Goal: Task Accomplishment & Management: Manage account settings

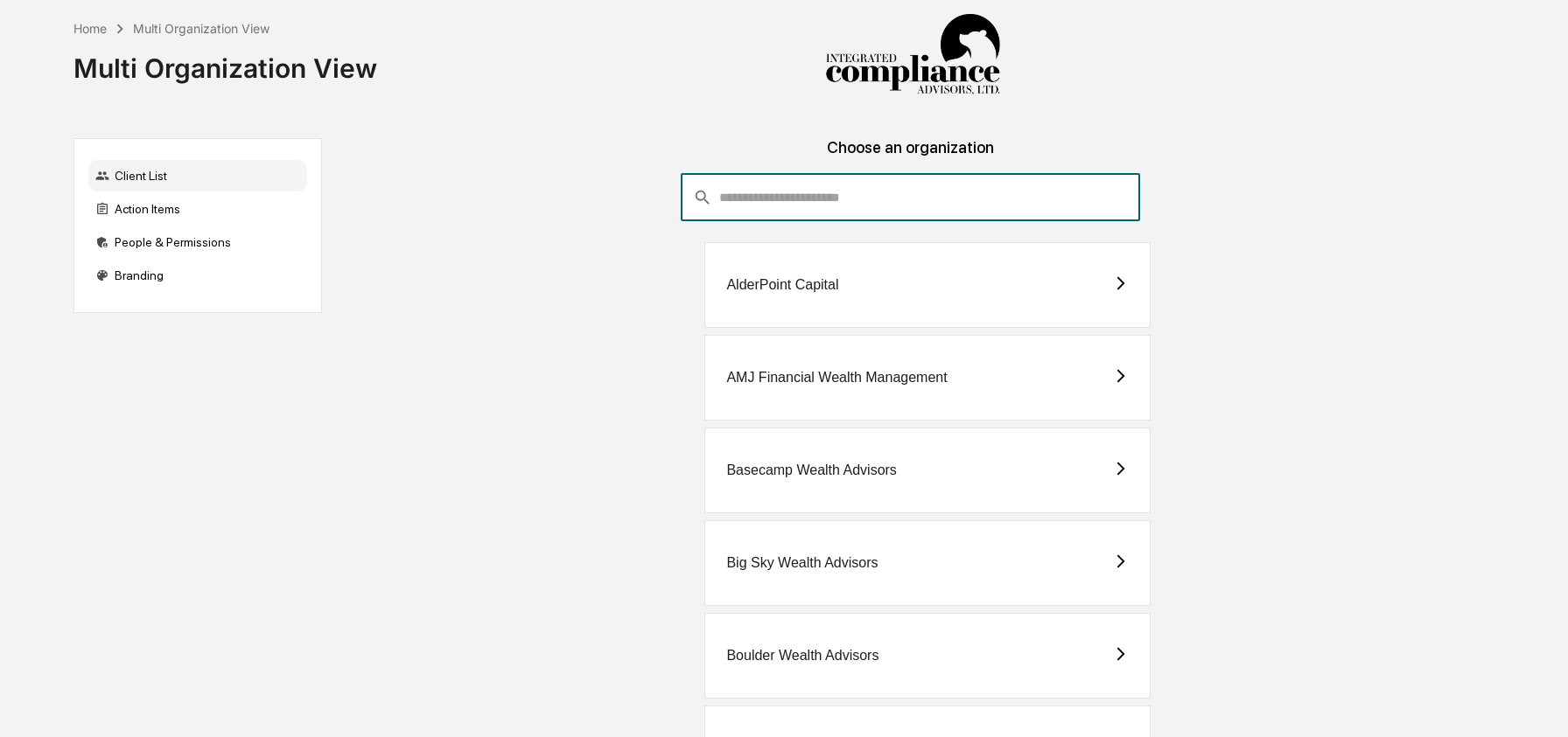
click at [833, 197] on input "consultant-dashboard__filter-organizations-search-bar" at bounding box center [929, 197] width 421 height 48
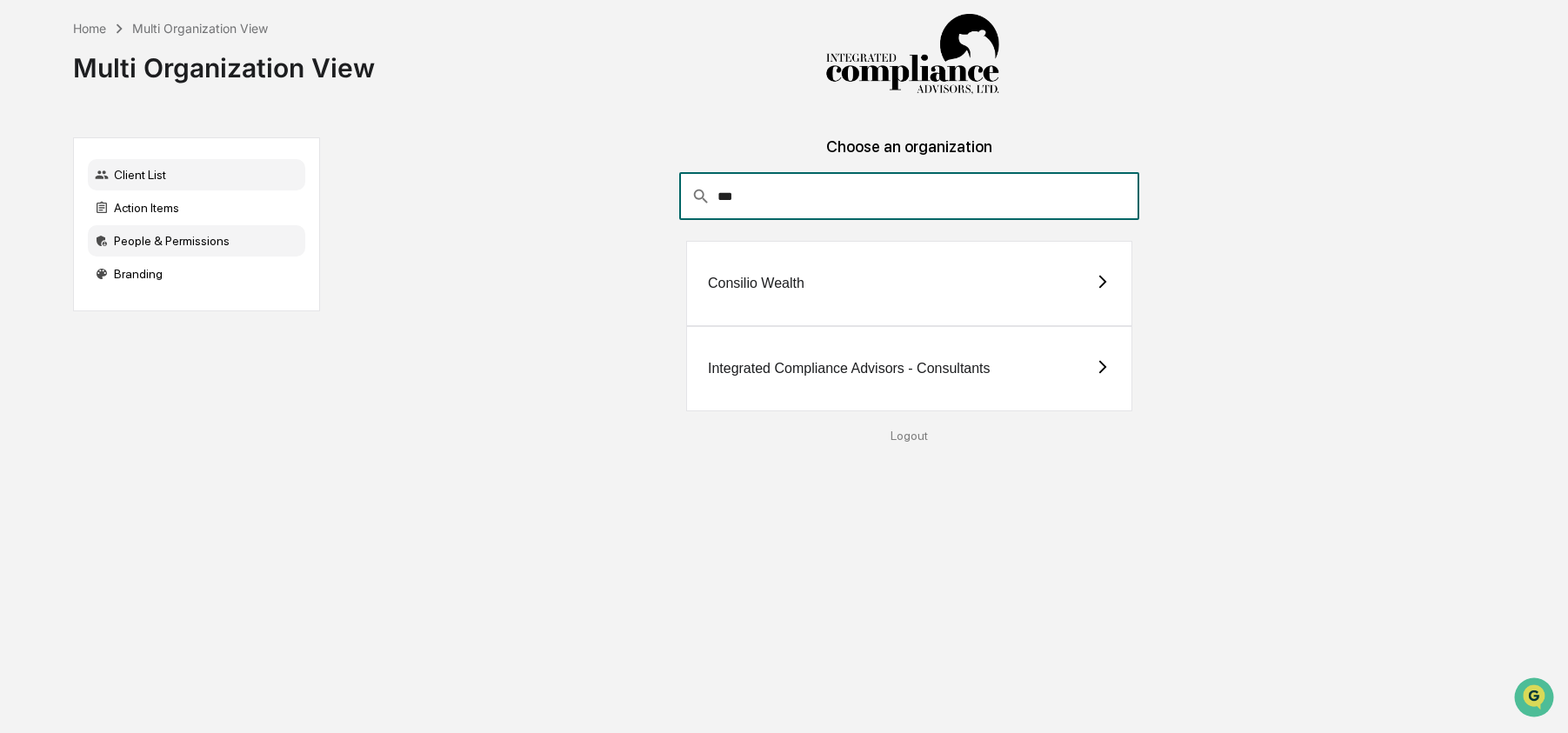
type input "***"
click at [206, 249] on div "People & Permissions" at bounding box center [196, 241] width 218 height 31
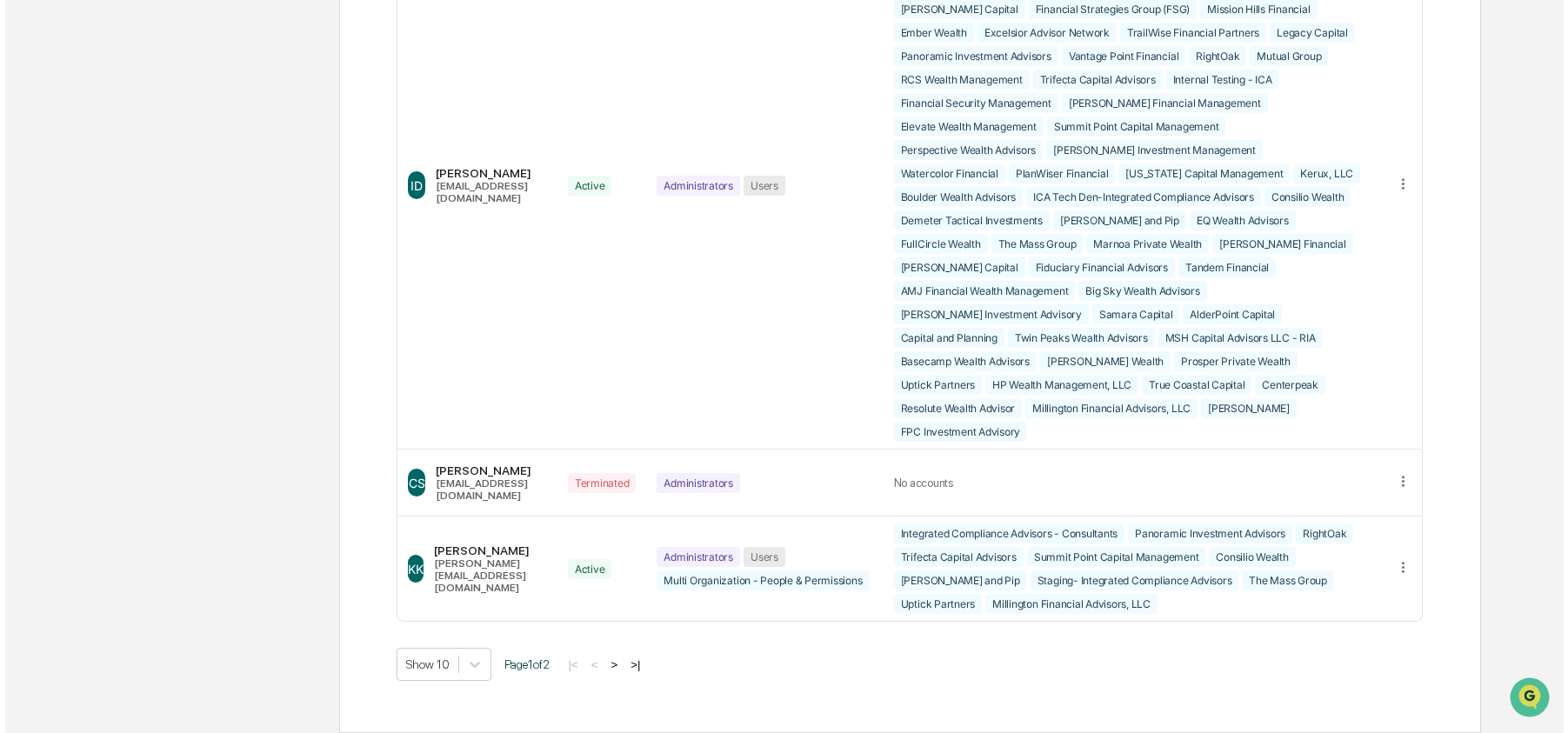
scroll to position [4153, 0]
click at [1396, 178] on icon at bounding box center [1397, 183] width 3 height 11
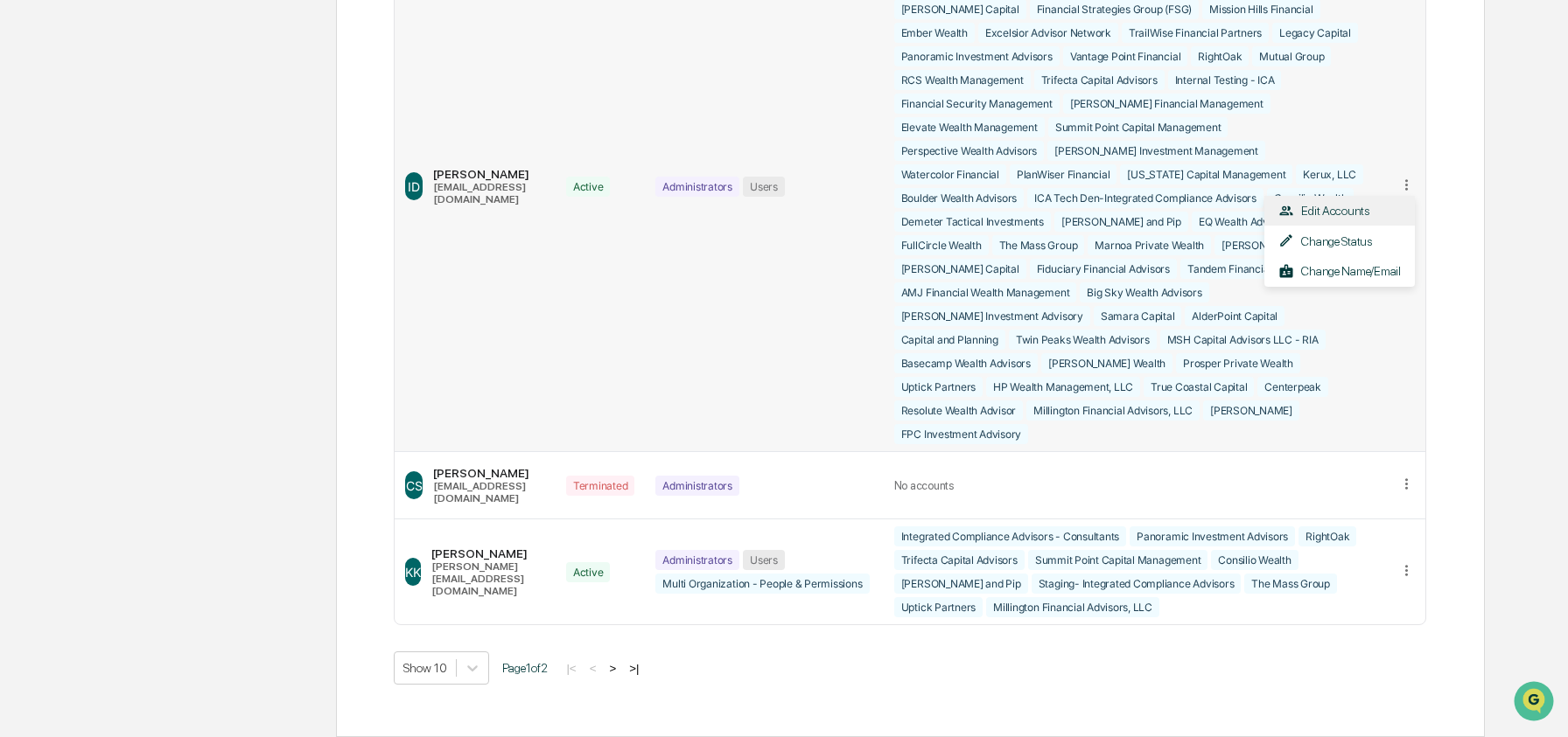
click at [1377, 203] on div "Edit Accounts" at bounding box center [1339, 211] width 123 height 17
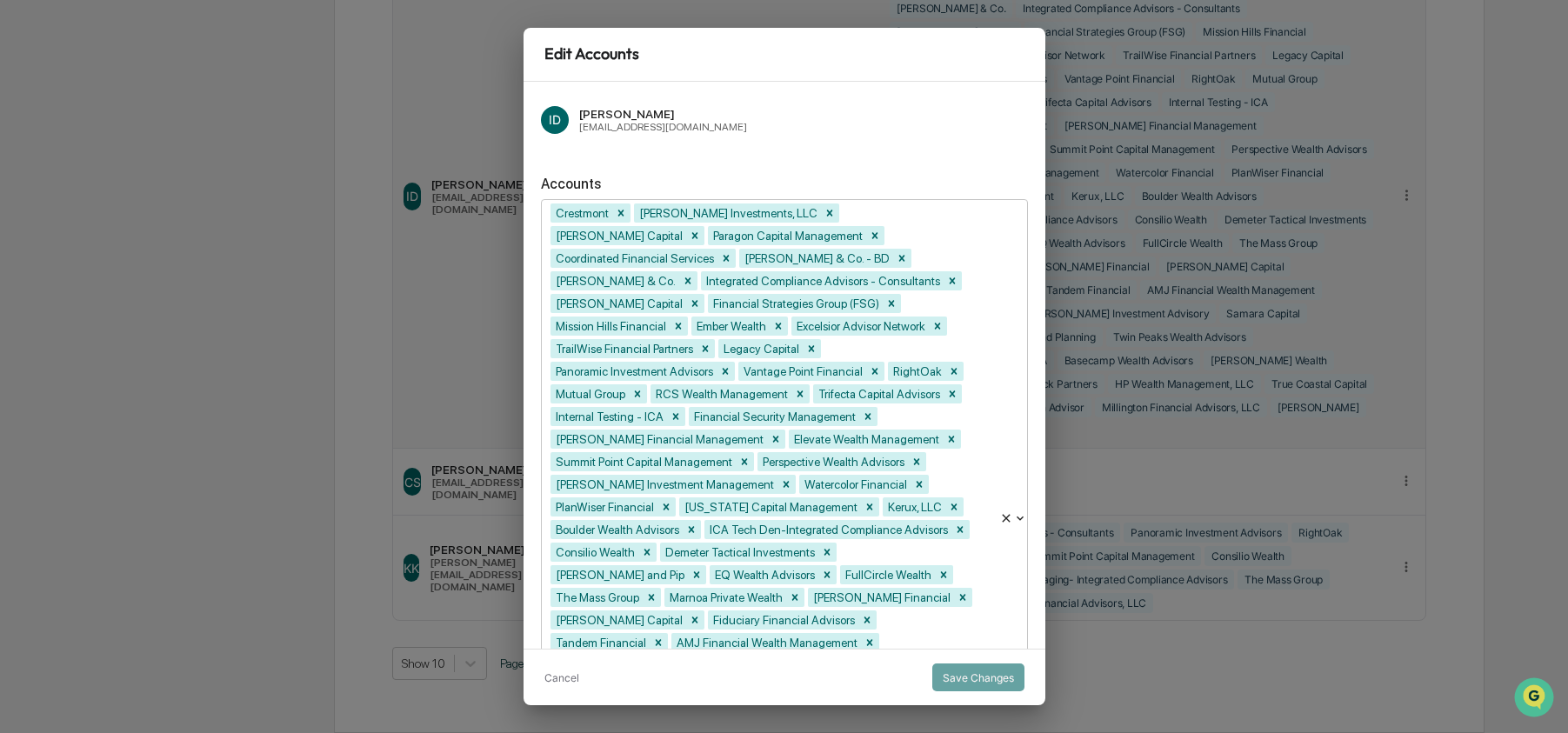
click at [918, 639] on div "ID [PERSON_NAME] [EMAIL_ADDRESS][DOMAIN_NAME] Accounts Fidelis Wealth Advisors,…" at bounding box center [784, 366] width 522 height 567
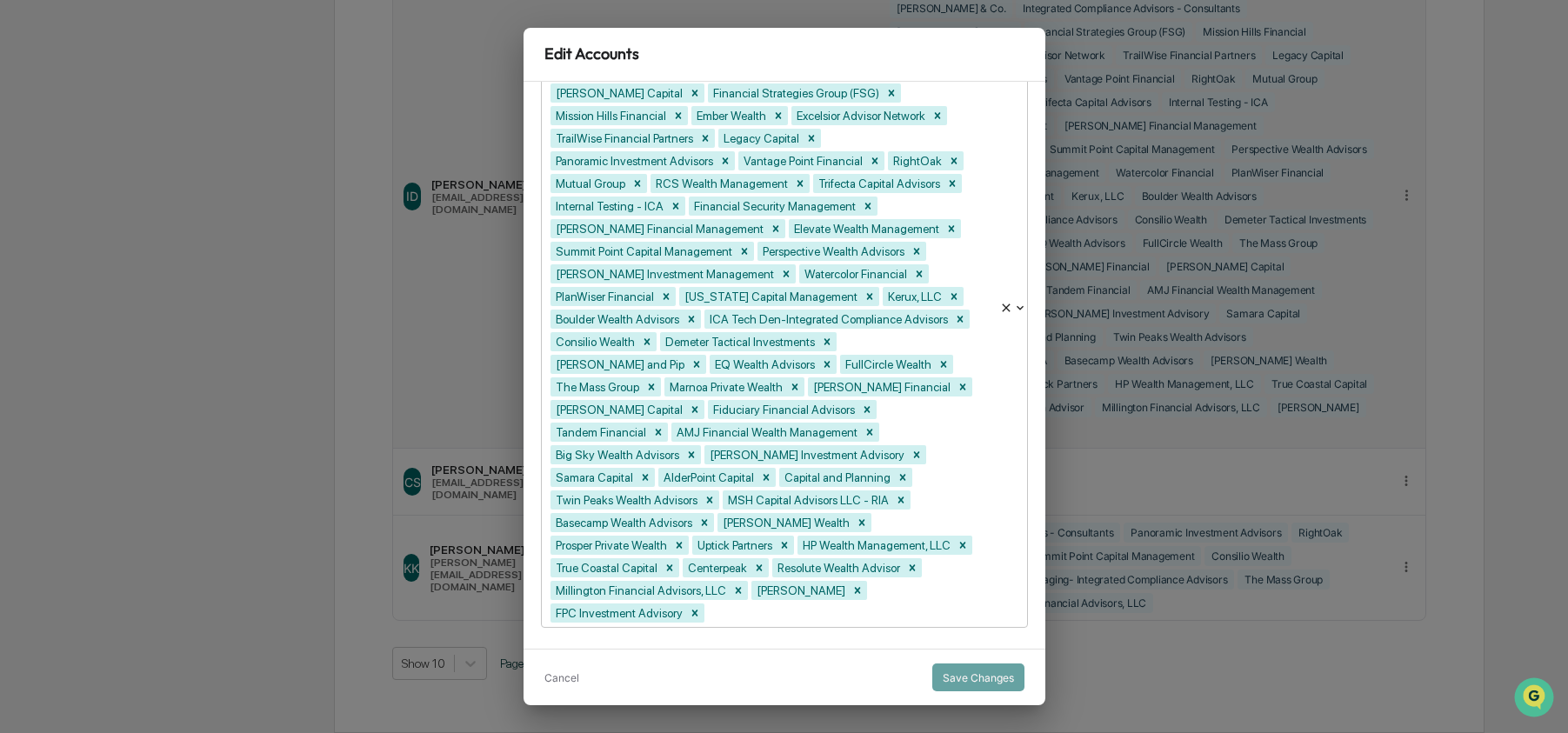
type input "*"
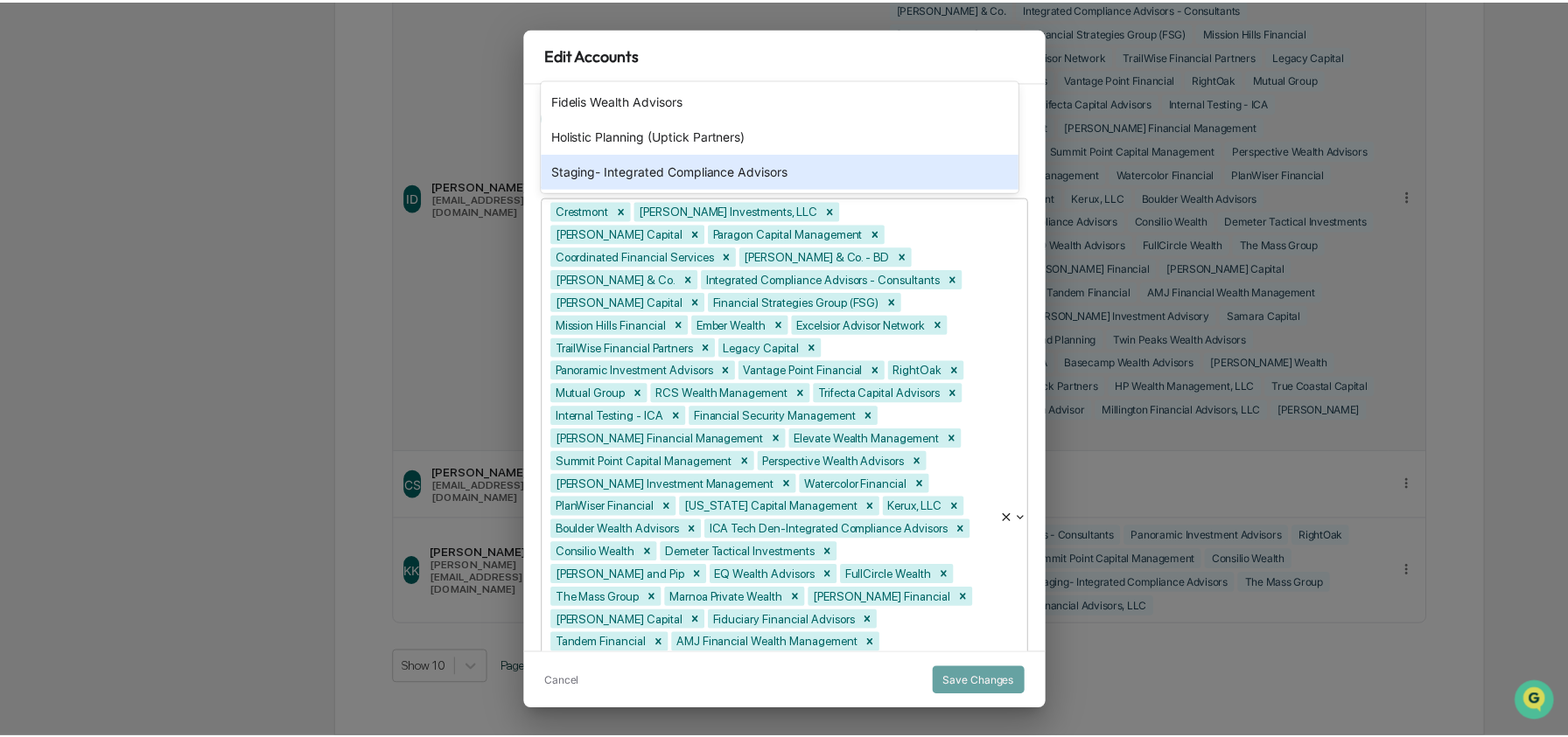
scroll to position [0, 0]
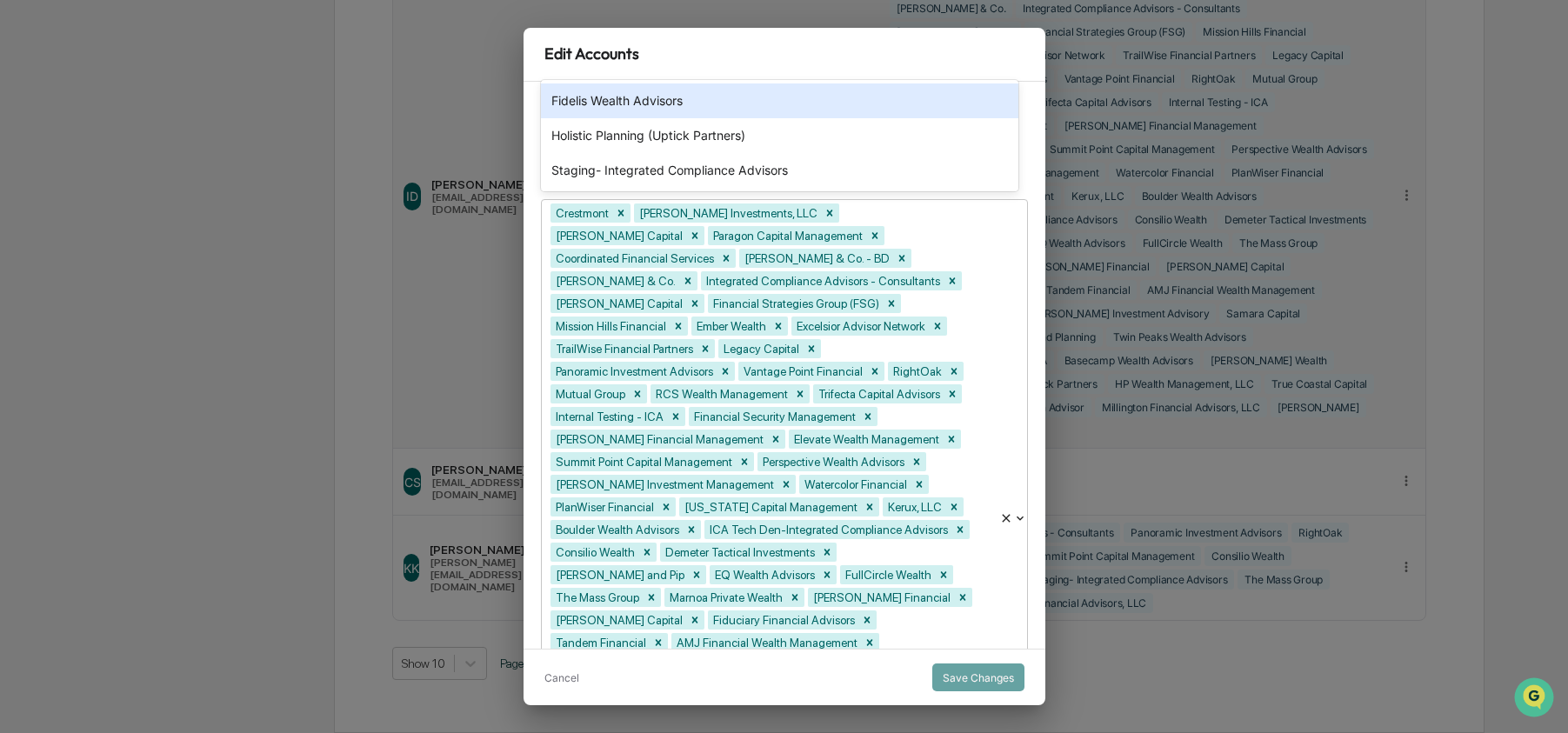
click at [680, 102] on div "Fidelis Wealth Advisors" at bounding box center [779, 101] width 478 height 35
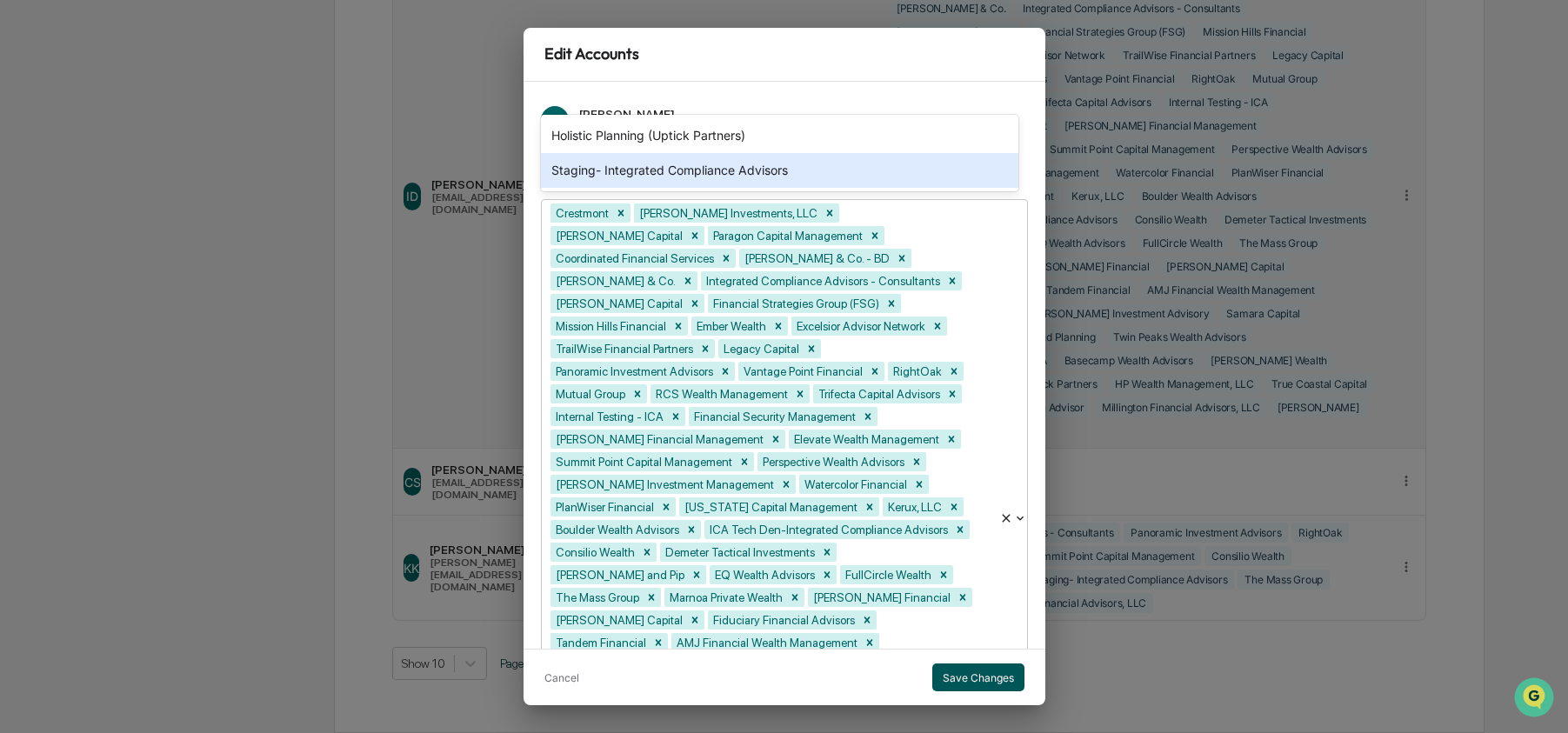
click at [958, 683] on button "Save Changes" at bounding box center [977, 677] width 92 height 28
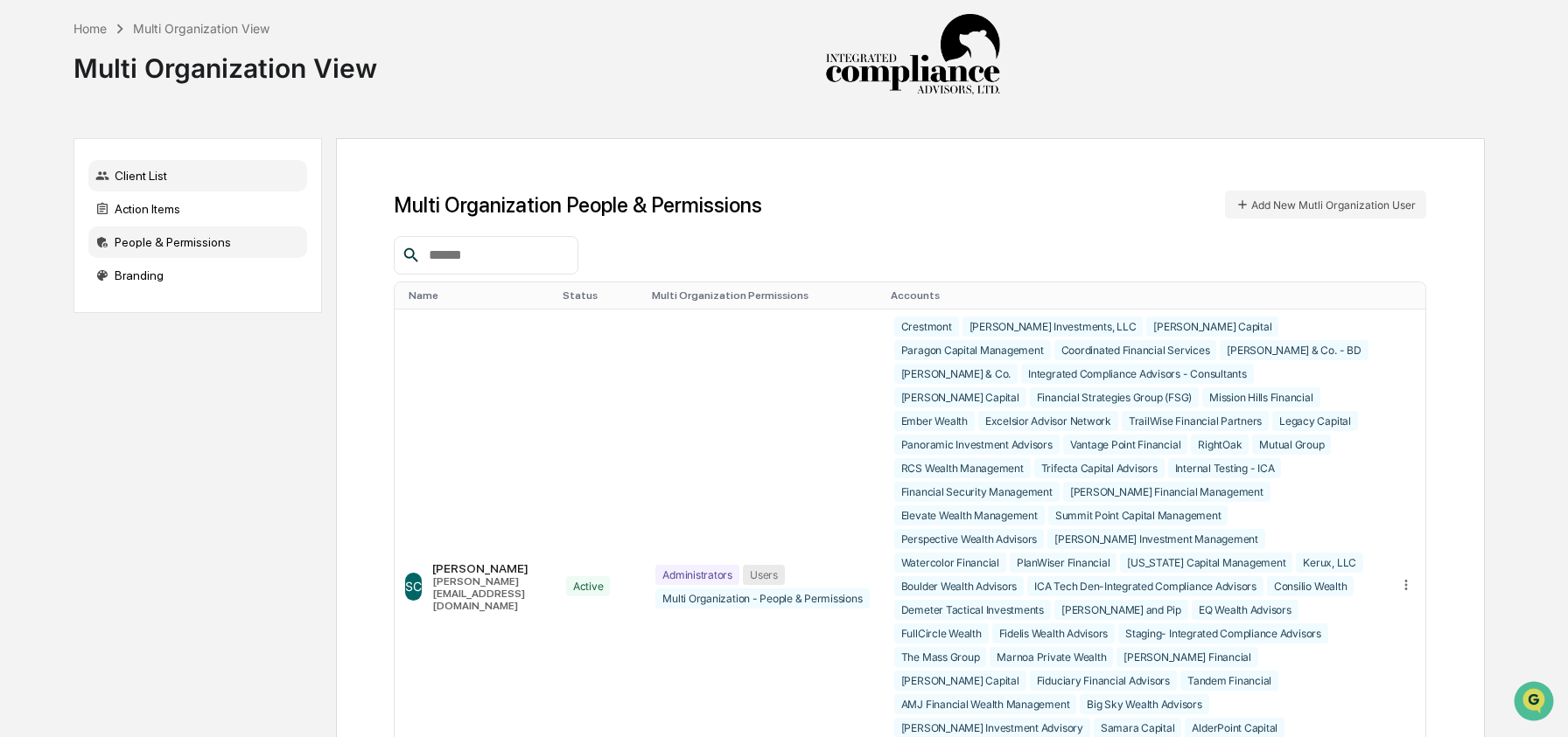
click at [135, 178] on div "Client List" at bounding box center [197, 176] width 219 height 31
